Goal: Task Accomplishment & Management: Use online tool/utility

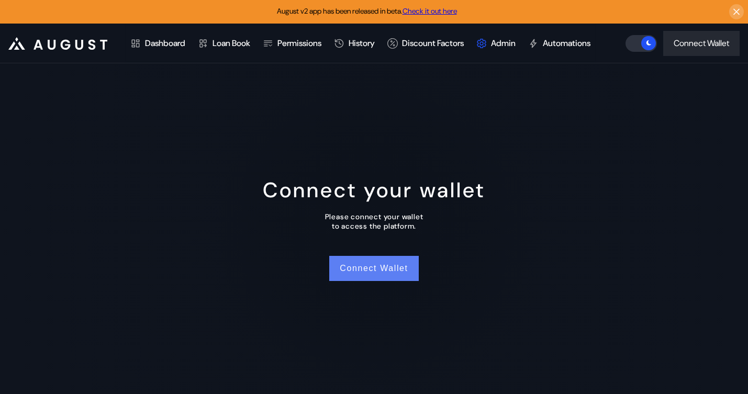
click at [383, 269] on button "Connect Wallet" at bounding box center [373, 268] width 89 height 25
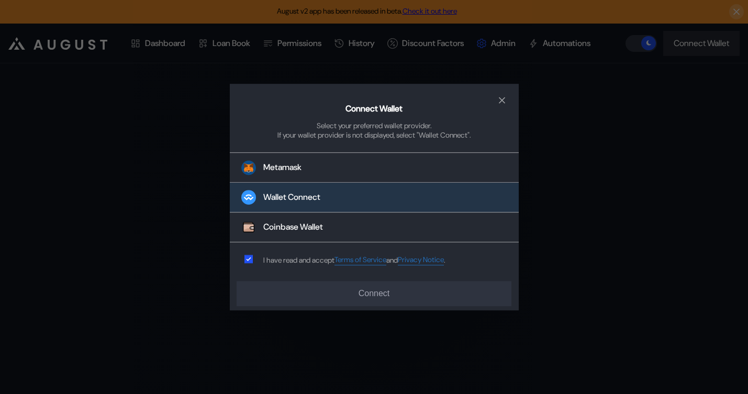
click at [345, 195] on button "Wallet Connect" at bounding box center [374, 198] width 289 height 30
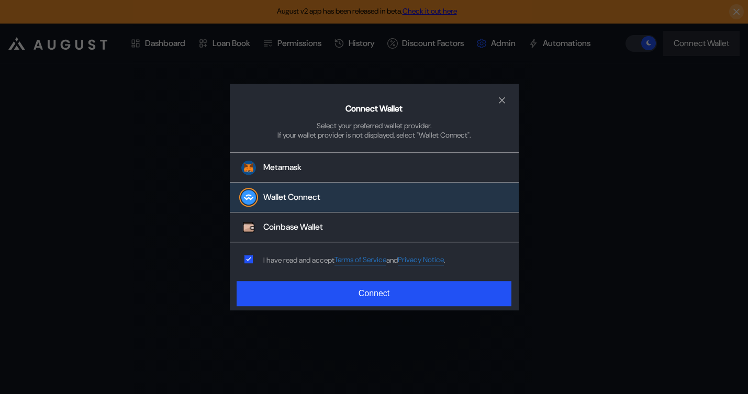
click at [322, 280] on div "Connect Wallet Select your preferred wallet provider. If your wallet provider i…" at bounding box center [374, 197] width 289 height 227
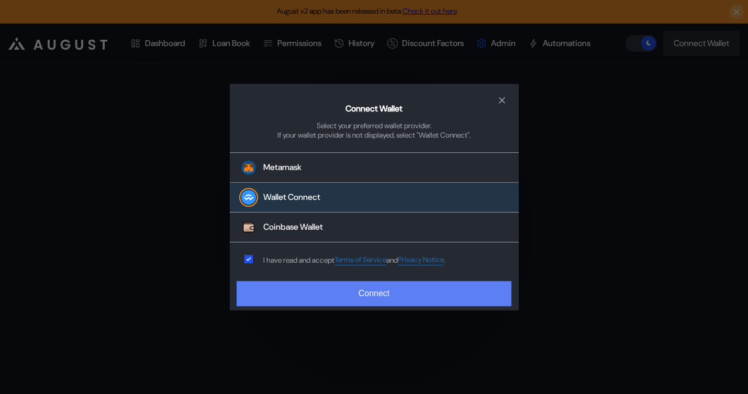
click at [322, 296] on button "Connect" at bounding box center [374, 293] width 274 height 25
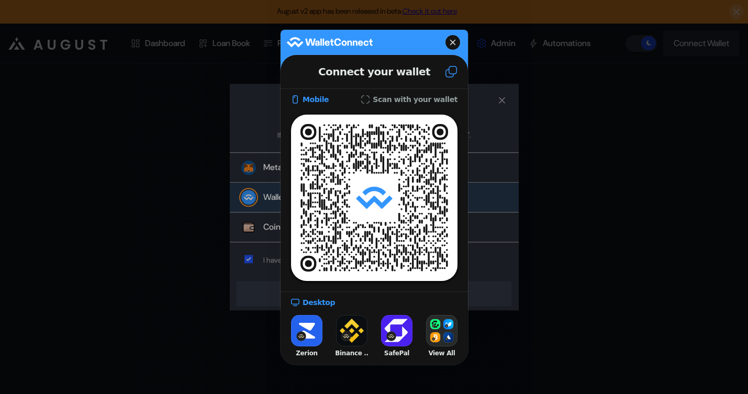
click at [456, 65] on icon at bounding box center [451, 71] width 13 height 13
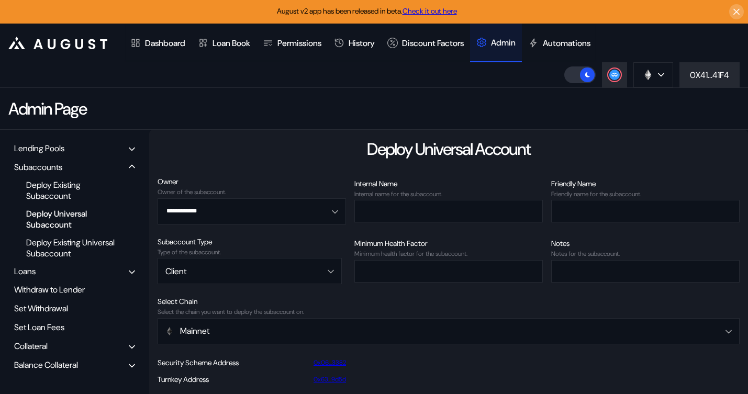
click at [52, 146] on div "Lending Pools" at bounding box center [39, 148] width 50 height 11
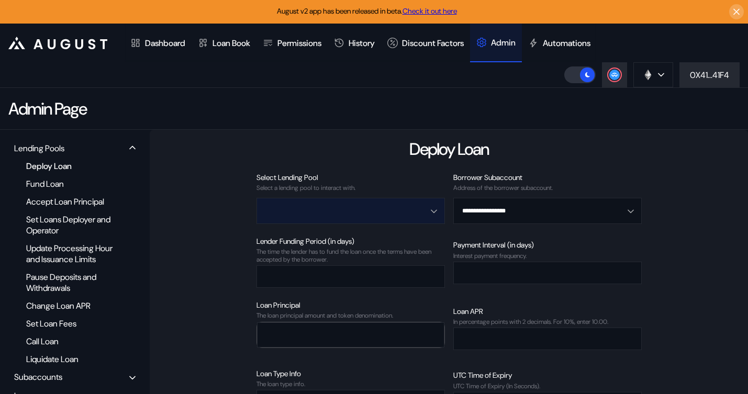
click at [381, 211] on input "Open menu" at bounding box center [344, 210] width 161 height 25
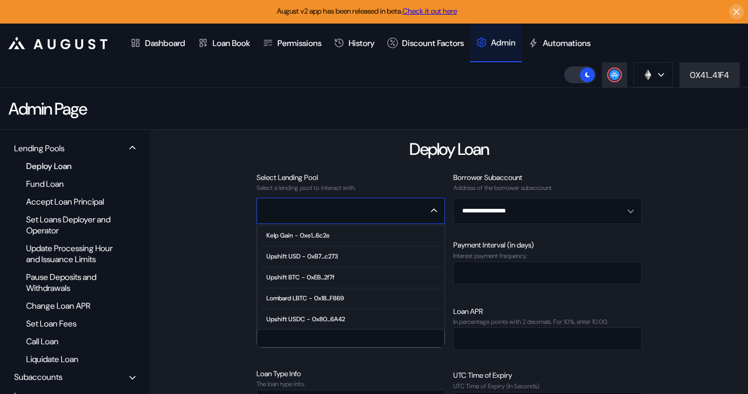
scroll to position [64, 0]
click at [321, 282] on span "High Growth ETH - 0xc8...59fD" at bounding box center [353, 276] width 182 height 21
type input "**********"
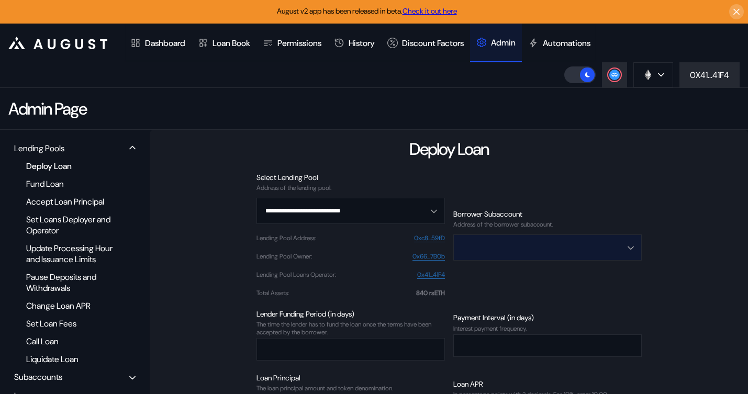
click at [519, 250] on input "Open menu" at bounding box center [541, 247] width 161 height 25
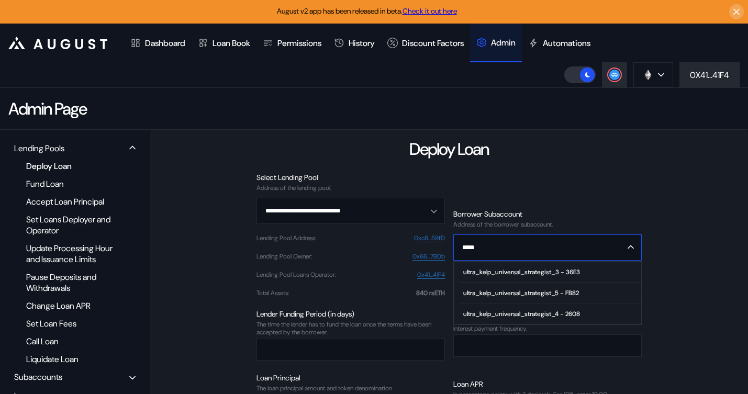
click at [545, 319] on span "ultra_kelp_universal_strategist_4 - 2608" at bounding box center [550, 314] width 182 height 21
type input "**********"
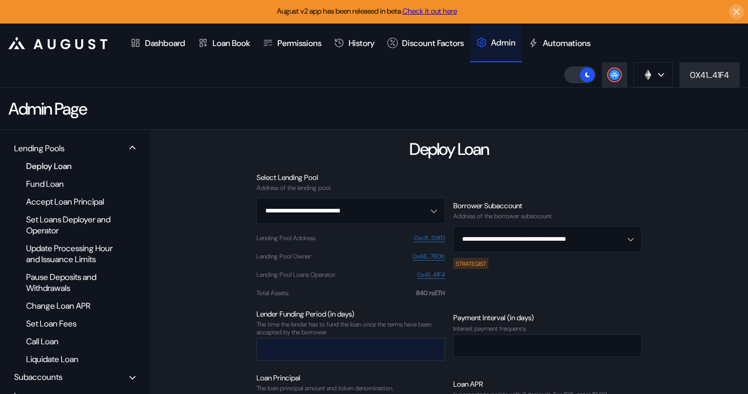
click at [353, 342] on input "number" at bounding box center [343, 349] width 172 height 21
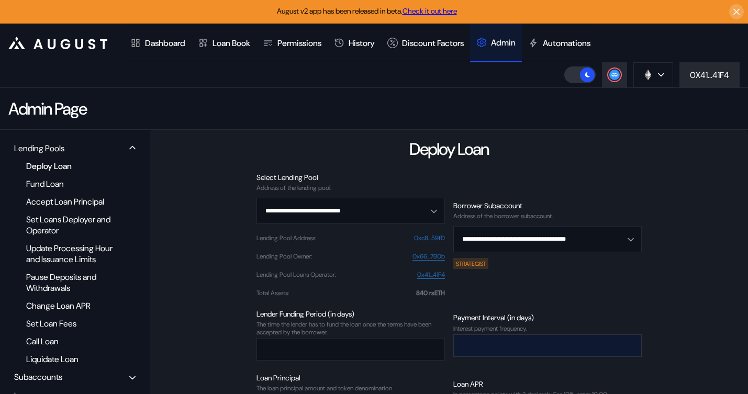
type input "*"
click at [490, 348] on input "number" at bounding box center [540, 345] width 172 height 21
type input "*"
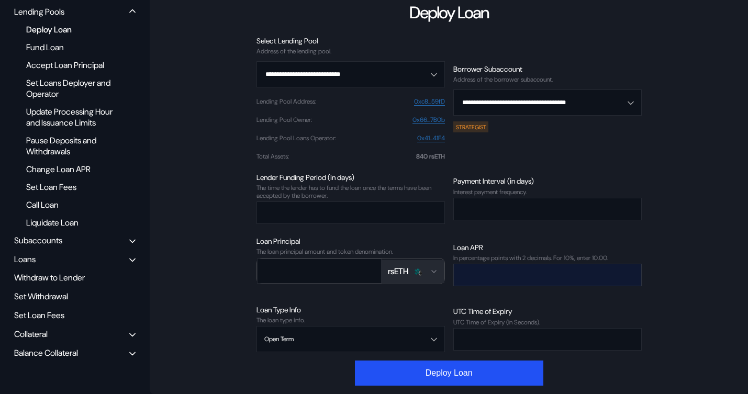
click at [485, 272] on input "number" at bounding box center [540, 274] width 172 height 21
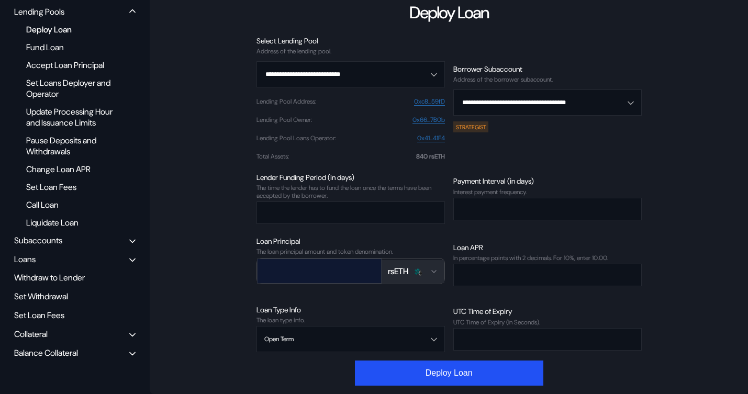
type input "****"
click at [310, 268] on input "number" at bounding box center [312, 270] width 108 height 21
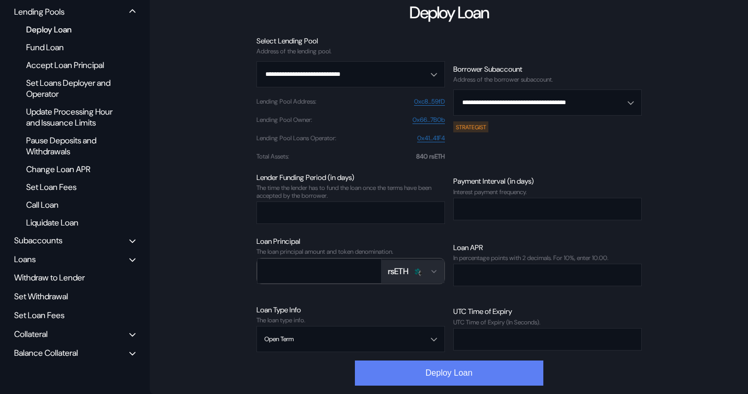
type input "***"
click at [391, 370] on button "Deploy Loan" at bounding box center [449, 373] width 188 height 25
